Goal: Task Accomplishment & Management: Complete application form

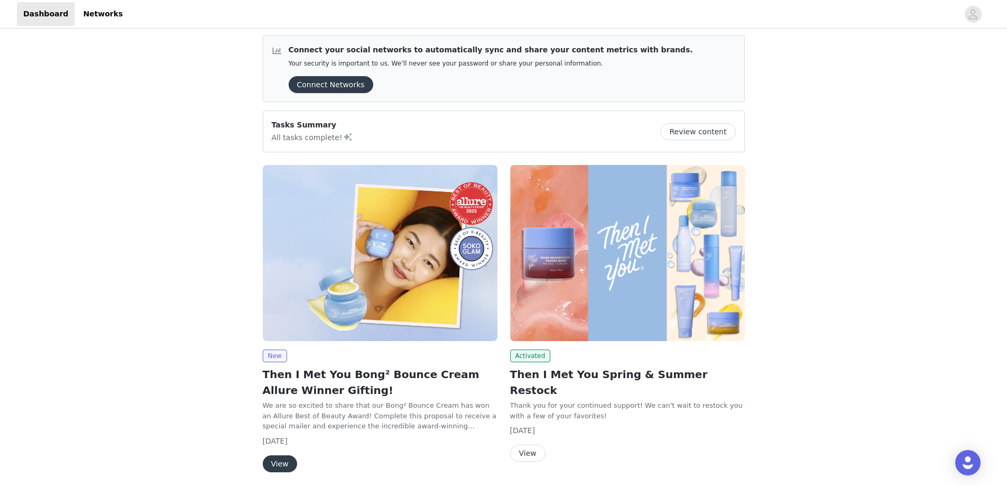
scroll to position [43, 0]
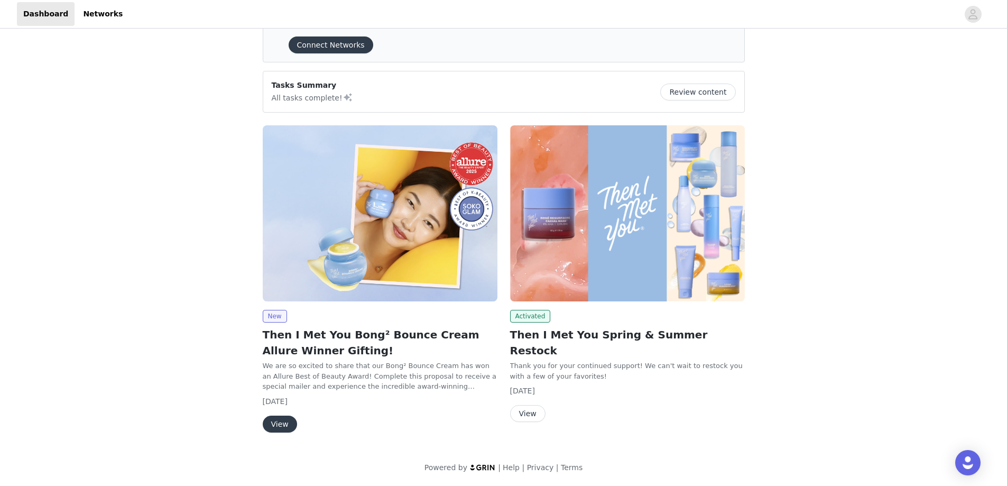
click at [288, 424] on button "View" at bounding box center [280, 423] width 34 height 17
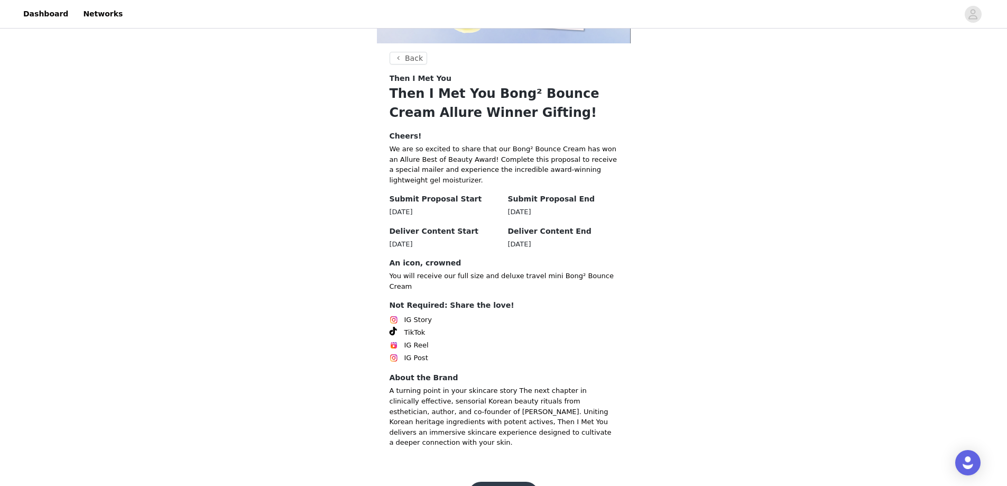
scroll to position [167, 0]
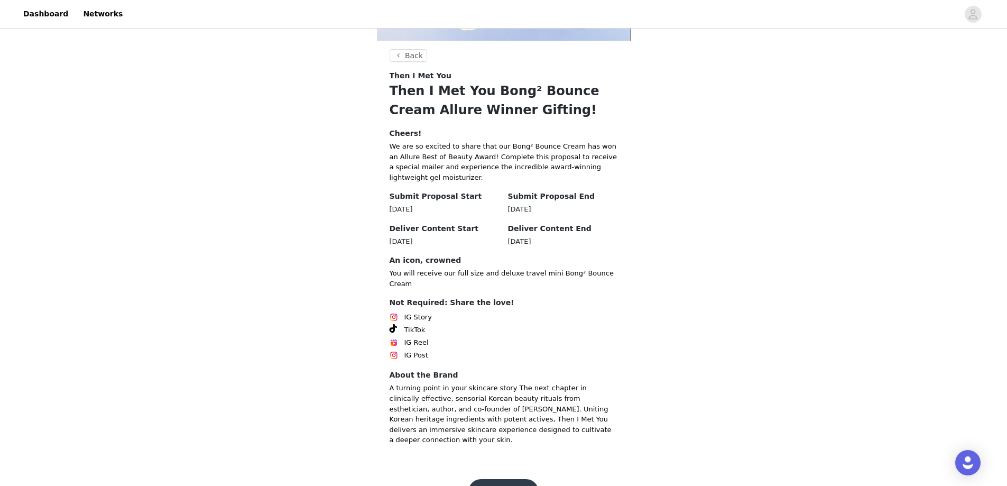
click at [488, 479] on button "Get Started" at bounding box center [503, 491] width 70 height 25
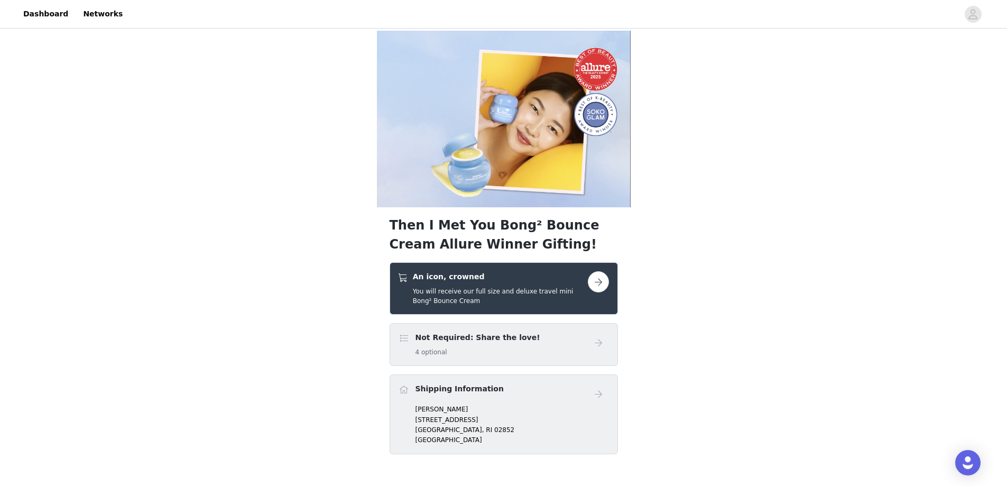
click at [599, 279] on button "button" at bounding box center [598, 281] width 21 height 21
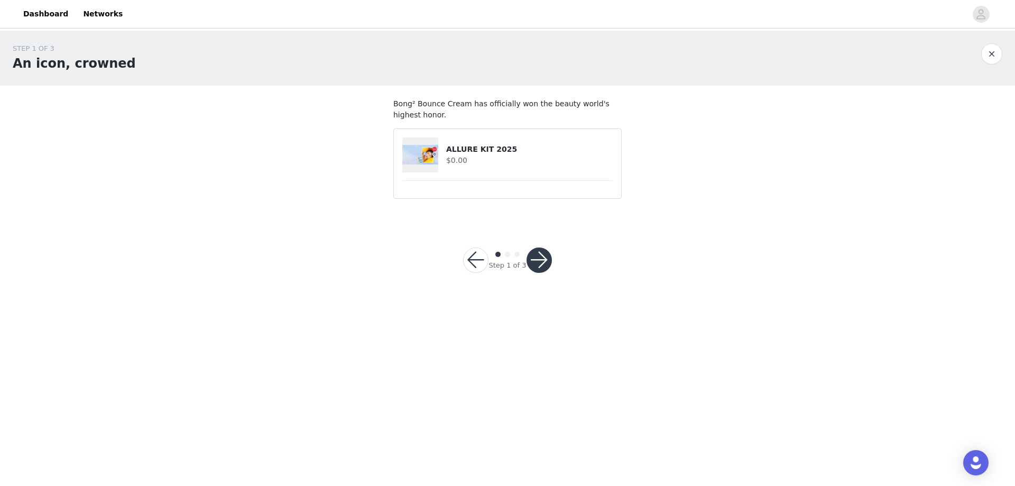
click at [552, 262] on div "Step 1 of 3" at bounding box center [507, 260] width 114 height 51
click at [546, 262] on button "button" at bounding box center [538, 259] width 25 height 25
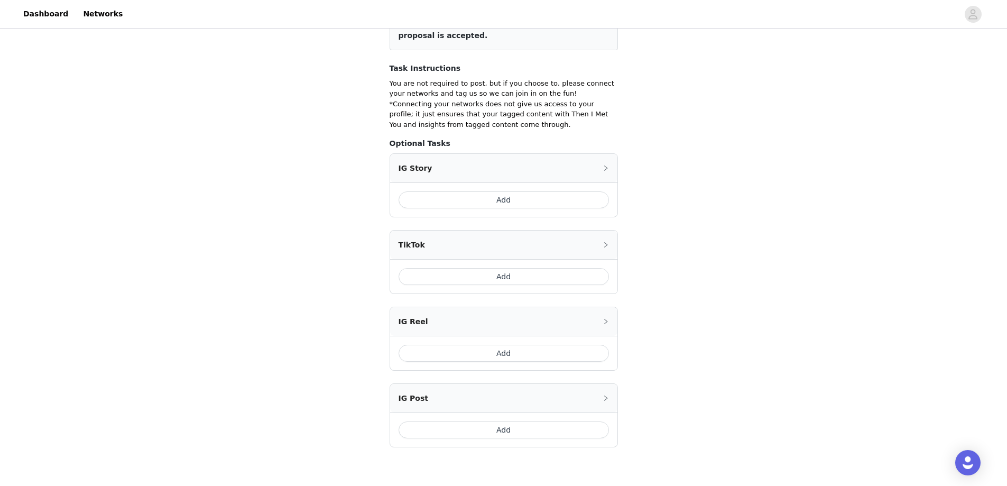
scroll to position [159, 0]
click at [520, 197] on button "Add" at bounding box center [504, 197] width 210 height 17
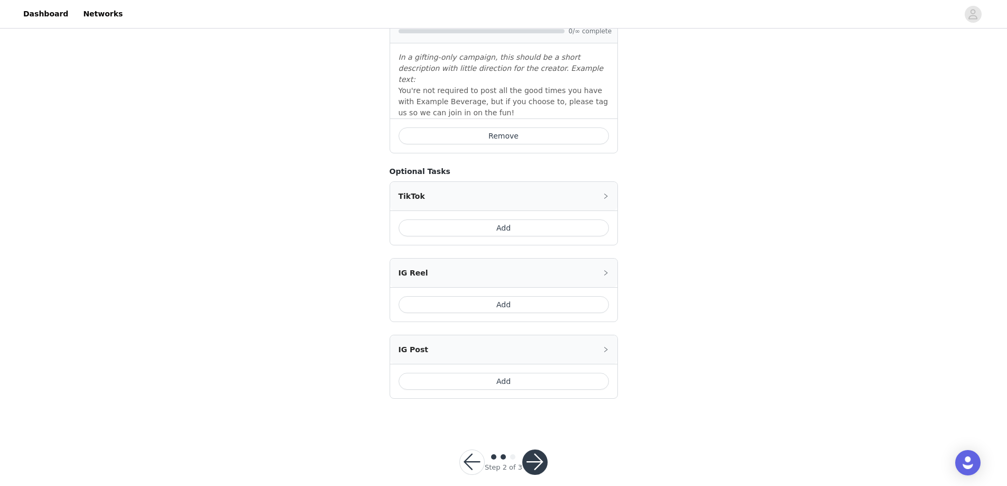
scroll to position [330, 0]
click at [528, 446] on button "button" at bounding box center [534, 458] width 25 height 25
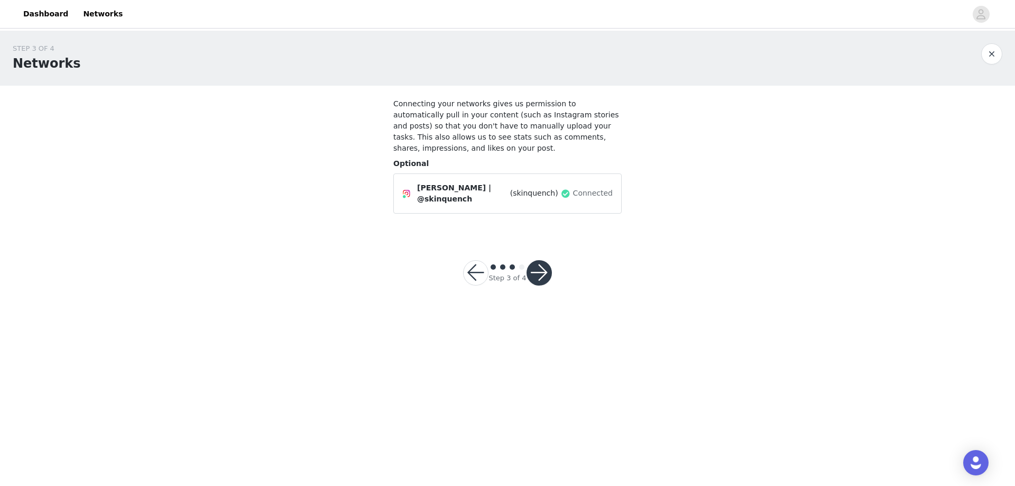
click at [540, 260] on button "button" at bounding box center [538, 272] width 25 height 25
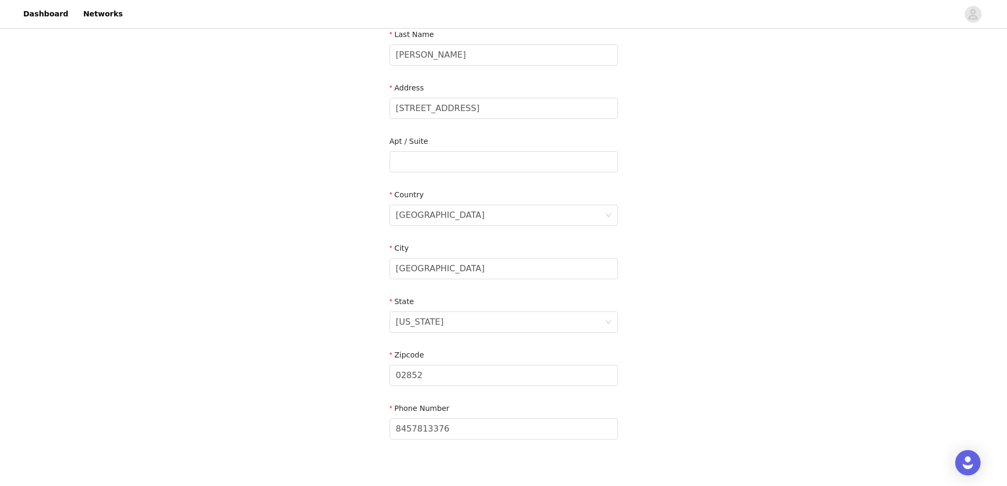
scroll to position [235, 0]
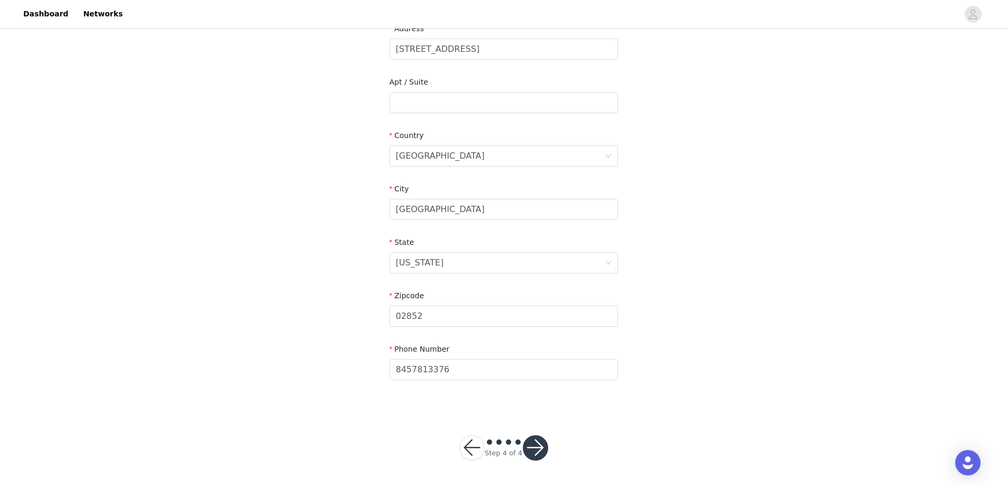
click at [533, 446] on button "button" at bounding box center [535, 447] width 25 height 25
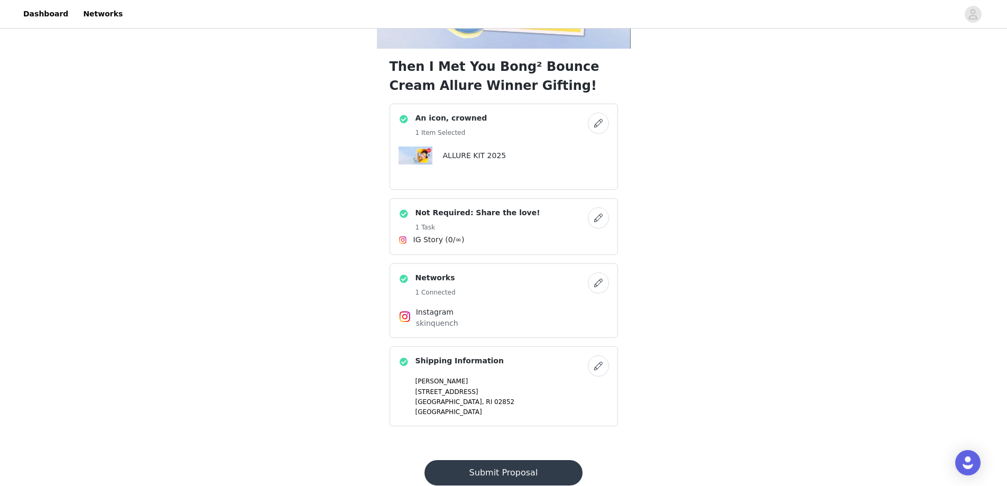
scroll to position [188, 0]
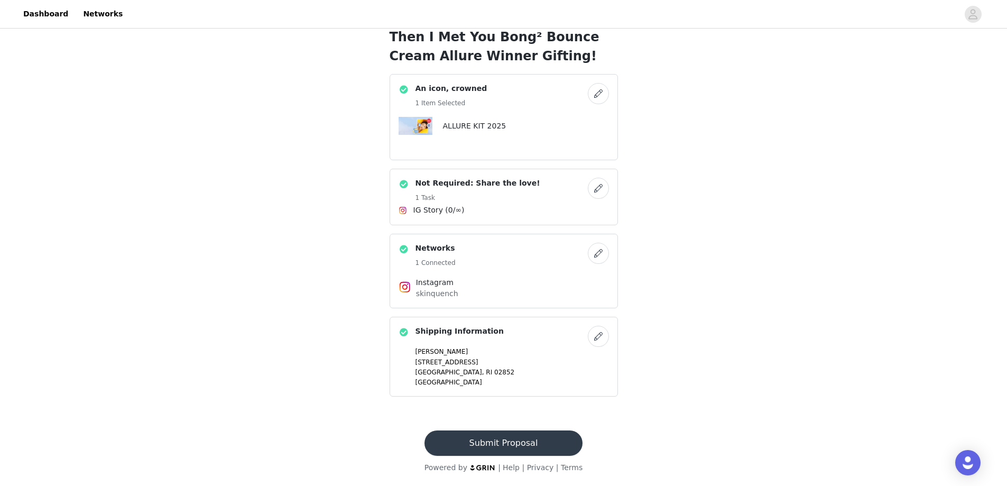
click at [509, 446] on button "Submit Proposal" at bounding box center [503, 442] width 158 height 25
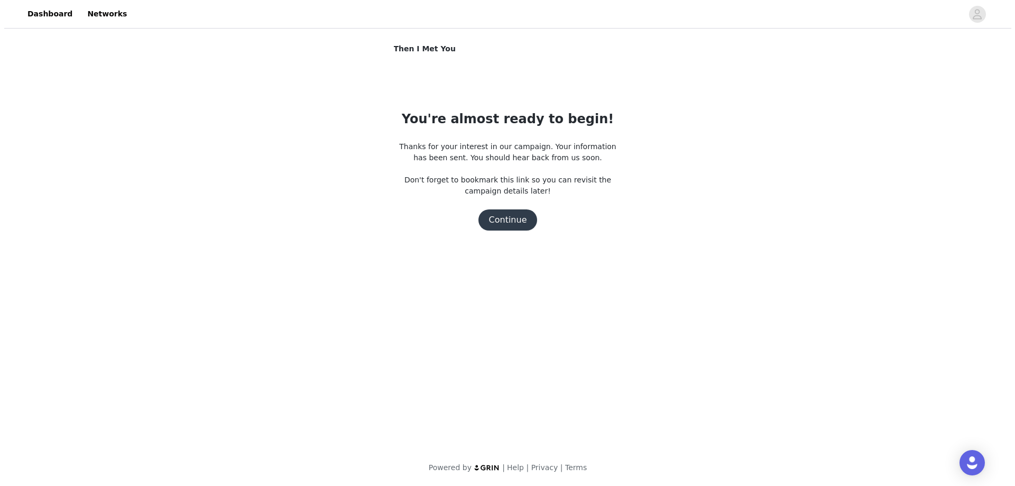
scroll to position [0, 0]
click at [523, 218] on button "Continue" at bounding box center [507, 219] width 59 height 21
